Goal: Task Accomplishment & Management: Complete application form

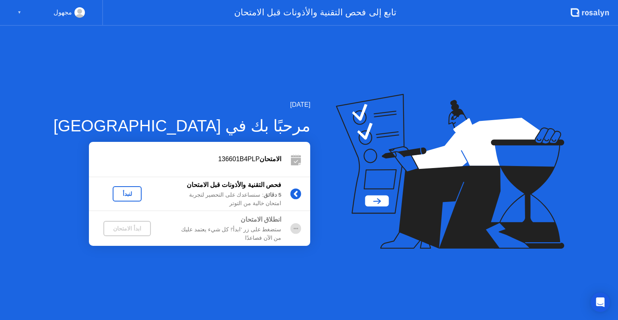
click at [116, 197] on div "لنبدأ" at bounding box center [127, 193] width 23 height 6
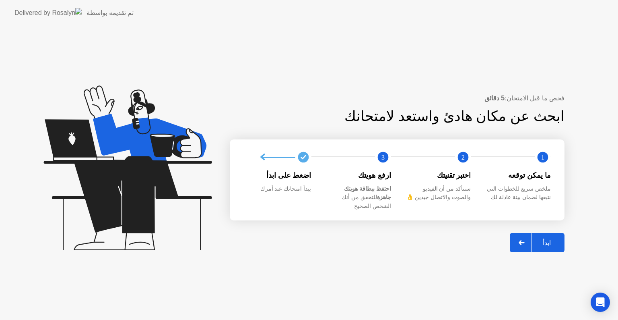
click at [547, 239] on div "ابدأ" at bounding box center [547, 243] width 31 height 8
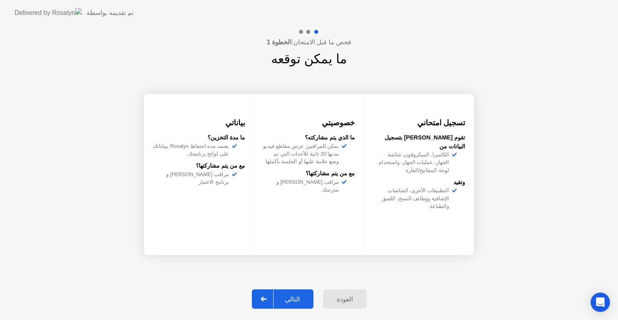
click at [303, 295] on div "التالي" at bounding box center [292, 299] width 37 height 8
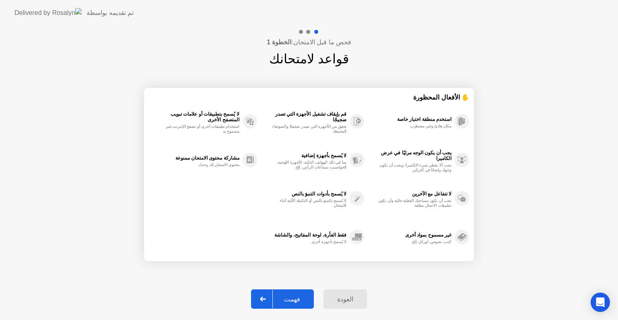
click at [300, 296] on div "فهمت" at bounding box center [292, 299] width 39 height 8
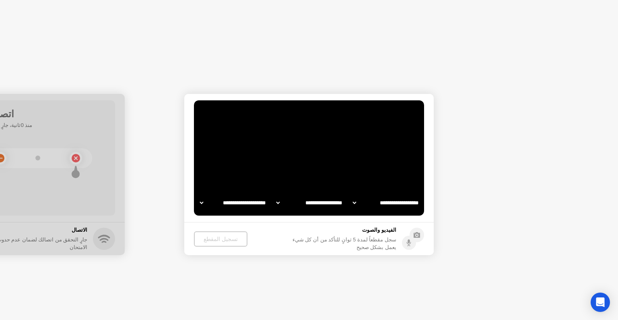
select select "**********"
select select "*******"
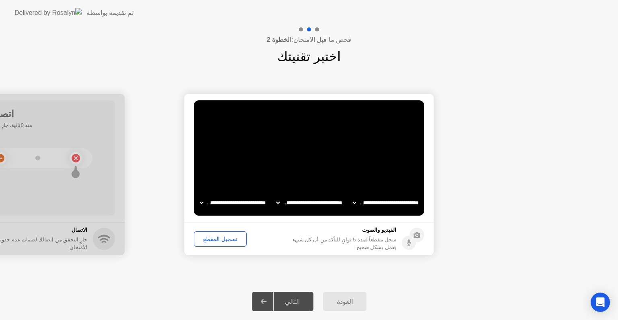
click at [221, 238] on div "تسجيل المقطع" at bounding box center [220, 238] width 47 height 6
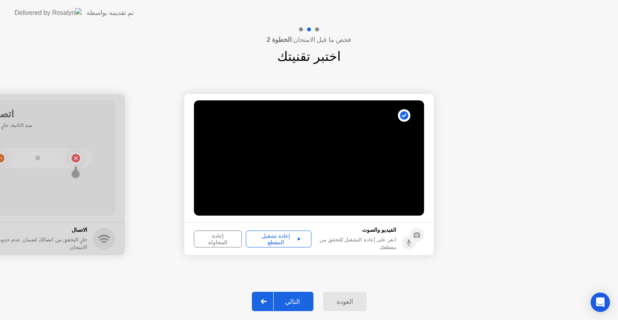
click at [276, 239] on div "إعادة تشغيل المقطع" at bounding box center [279, 238] width 60 height 13
click at [295, 301] on div "التالي" at bounding box center [292, 301] width 37 height 8
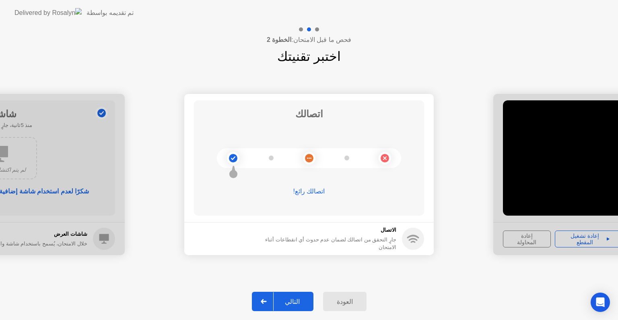
click at [297, 302] on div "التالي" at bounding box center [292, 301] width 37 height 8
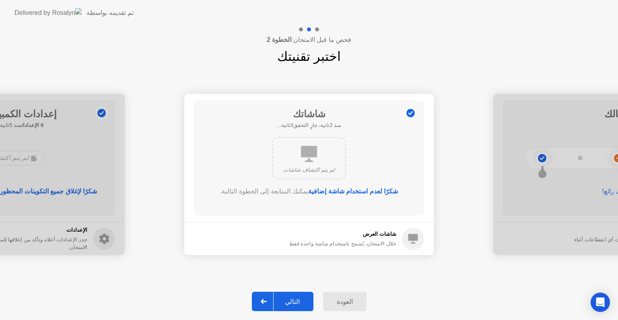
click at [297, 302] on div "التالي" at bounding box center [292, 301] width 37 height 8
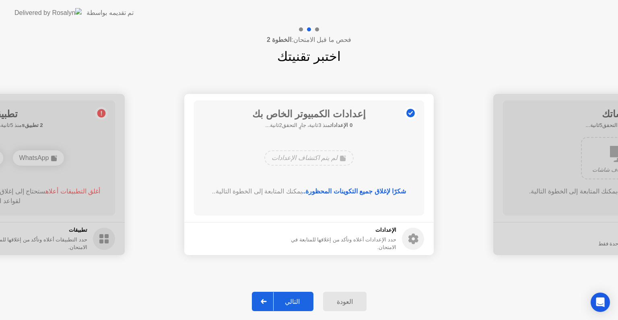
click at [340, 304] on div "العودة" at bounding box center [345, 301] width 39 height 8
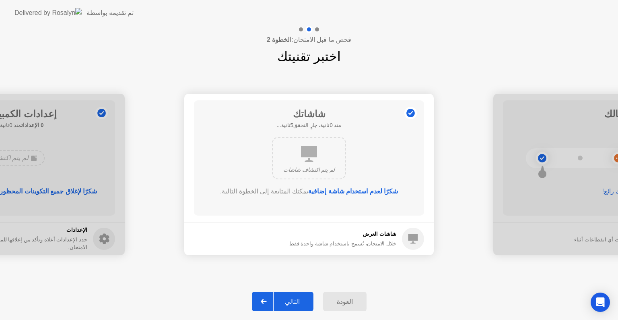
click at [300, 300] on div "التالي" at bounding box center [292, 301] width 37 height 8
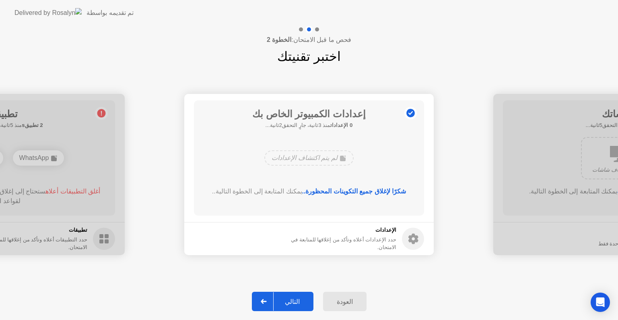
click at [300, 300] on div "التالي" at bounding box center [292, 301] width 37 height 8
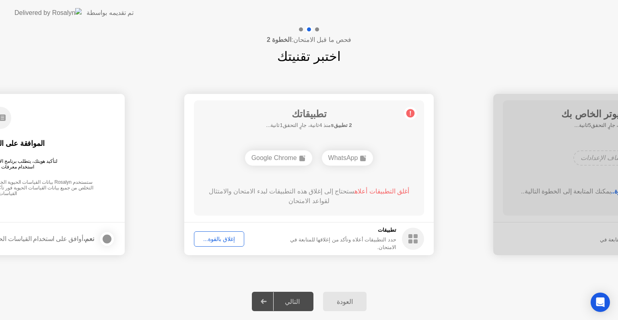
click at [299, 301] on div "التالي" at bounding box center [292, 301] width 37 height 8
click at [217, 238] on div "إغلاق بالقوة..." at bounding box center [219, 238] width 45 height 6
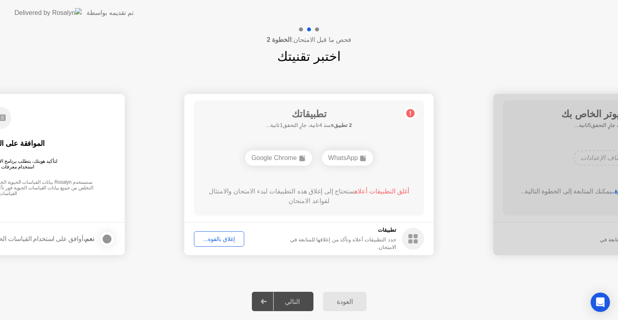
click at [294, 301] on div "التالي" at bounding box center [292, 301] width 37 height 8
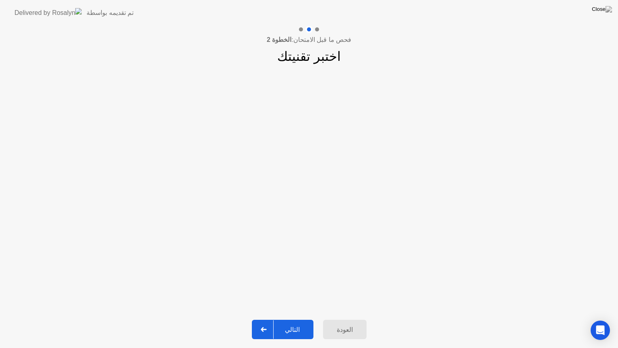
click at [288, 319] on div "التالي" at bounding box center [292, 330] width 37 height 8
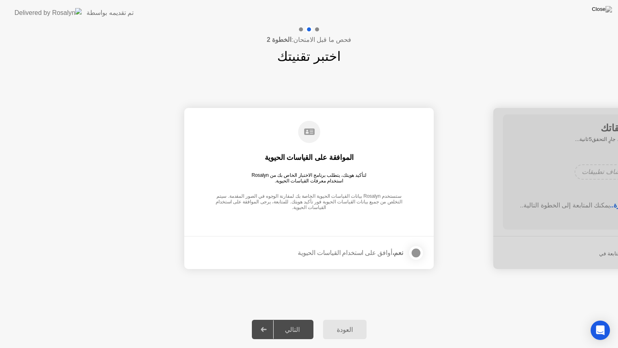
click at [417, 251] on div at bounding box center [416, 253] width 10 height 10
click at [299, 319] on div "التالي" at bounding box center [292, 330] width 37 height 8
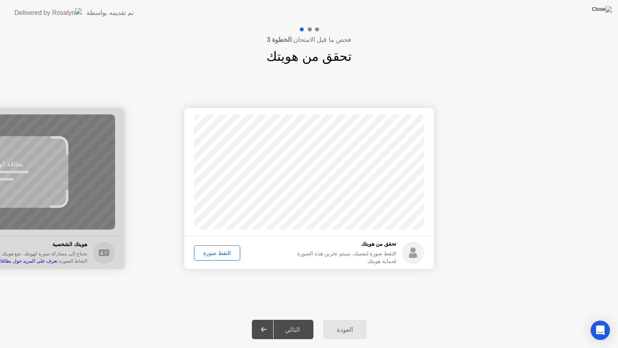
click at [219, 254] on div "التقط صورة" at bounding box center [217, 253] width 41 height 6
click at [297, 319] on div "التالي" at bounding box center [292, 330] width 37 height 8
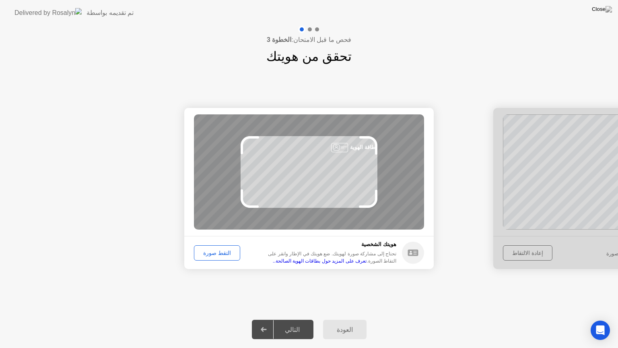
click at [220, 254] on div "التقط صورة" at bounding box center [217, 253] width 41 height 6
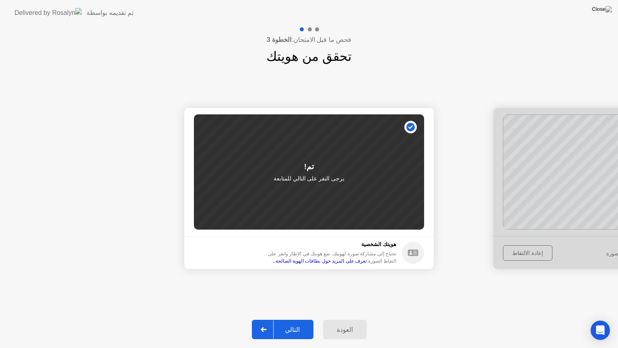
click at [298, 319] on div "التالي" at bounding box center [292, 330] width 37 height 8
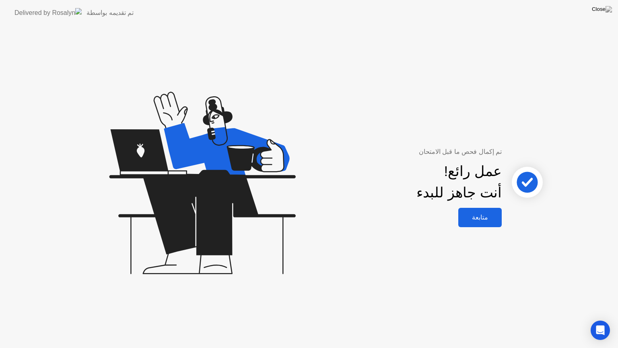
click at [477, 221] on div "متابعة" at bounding box center [480, 217] width 39 height 8
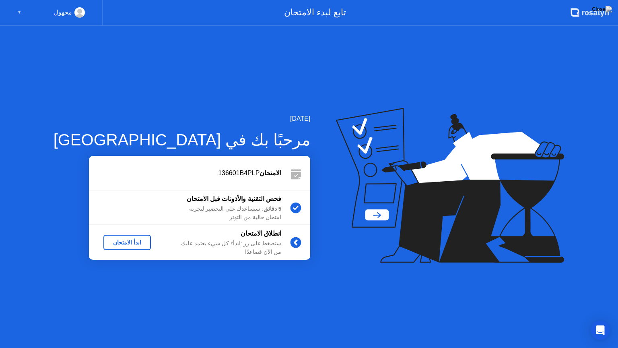
click at [115, 244] on div "ابدأ الامتحان" at bounding box center [127, 242] width 41 height 6
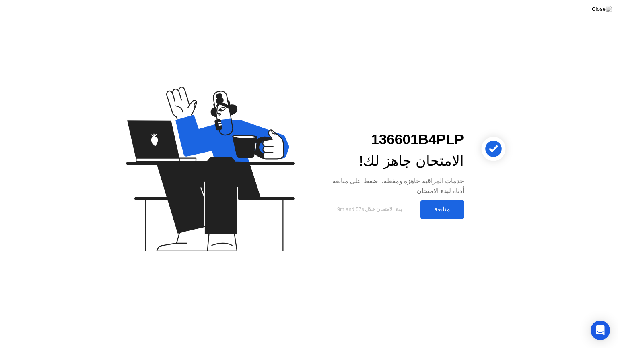
click at [437, 210] on div "متابعة" at bounding box center [442, 209] width 39 height 8
